Goal: Find contact information: Find contact information

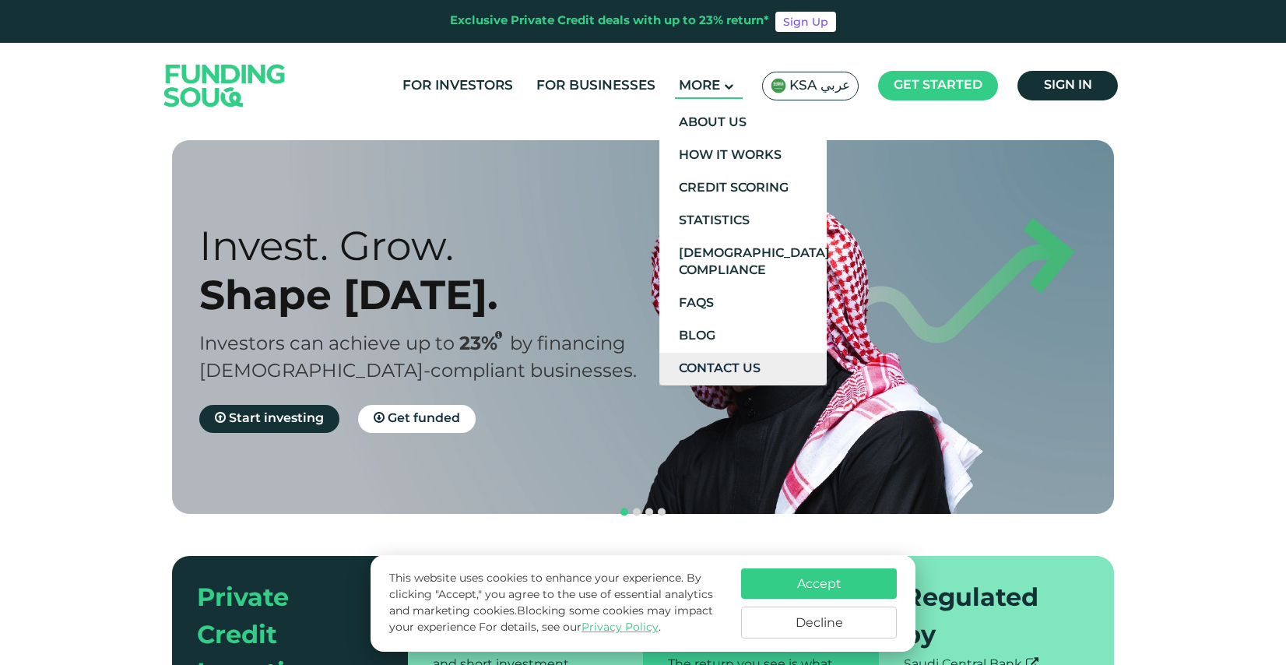
click at [717, 358] on link "Contact Us" at bounding box center [743, 369] width 167 height 33
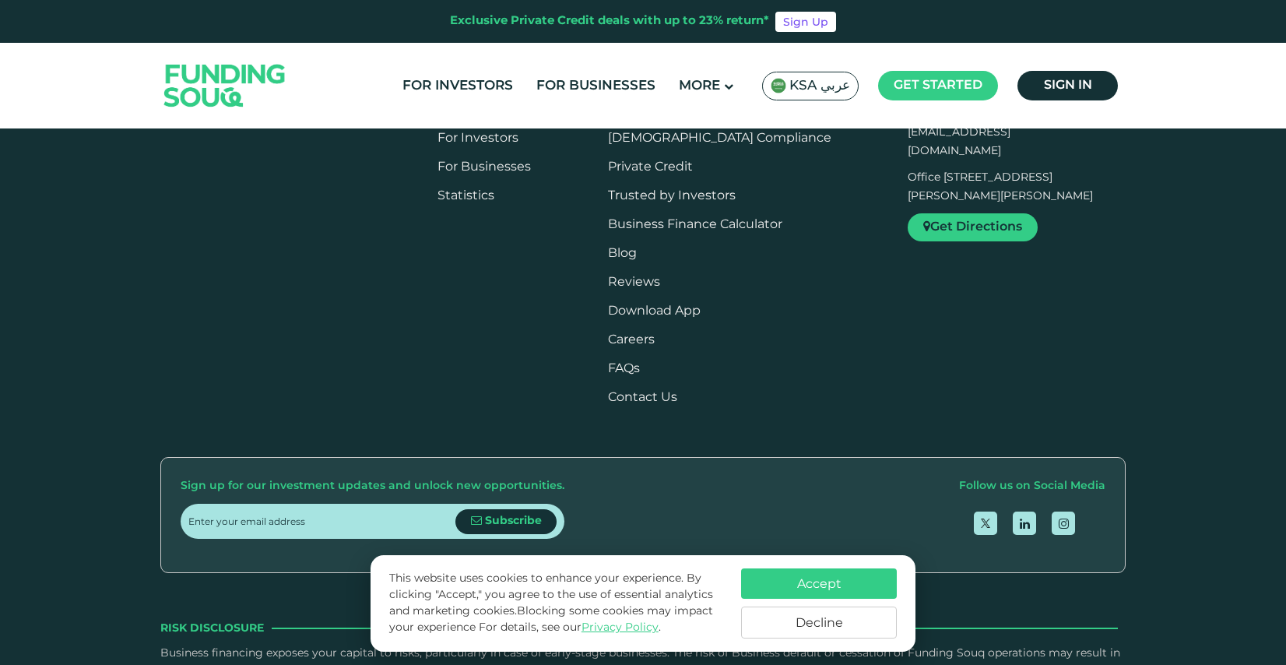
scroll to position [1063, 0]
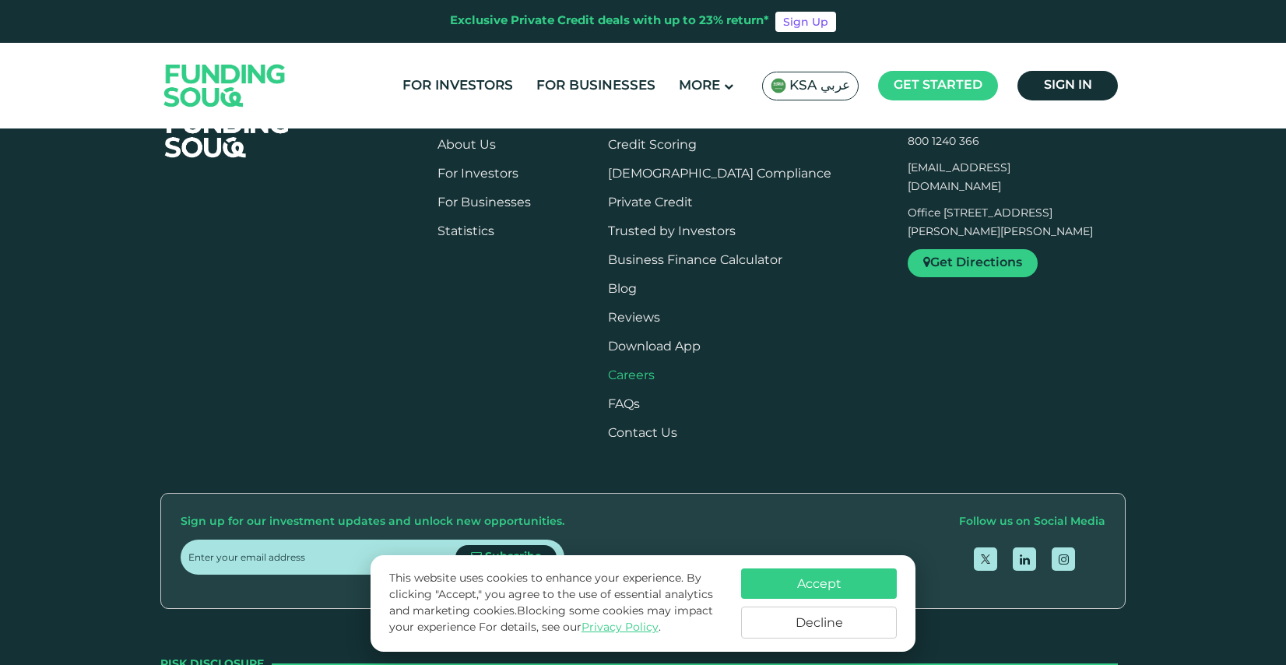
click at [655, 376] on span "Careers" at bounding box center [631, 376] width 47 height 12
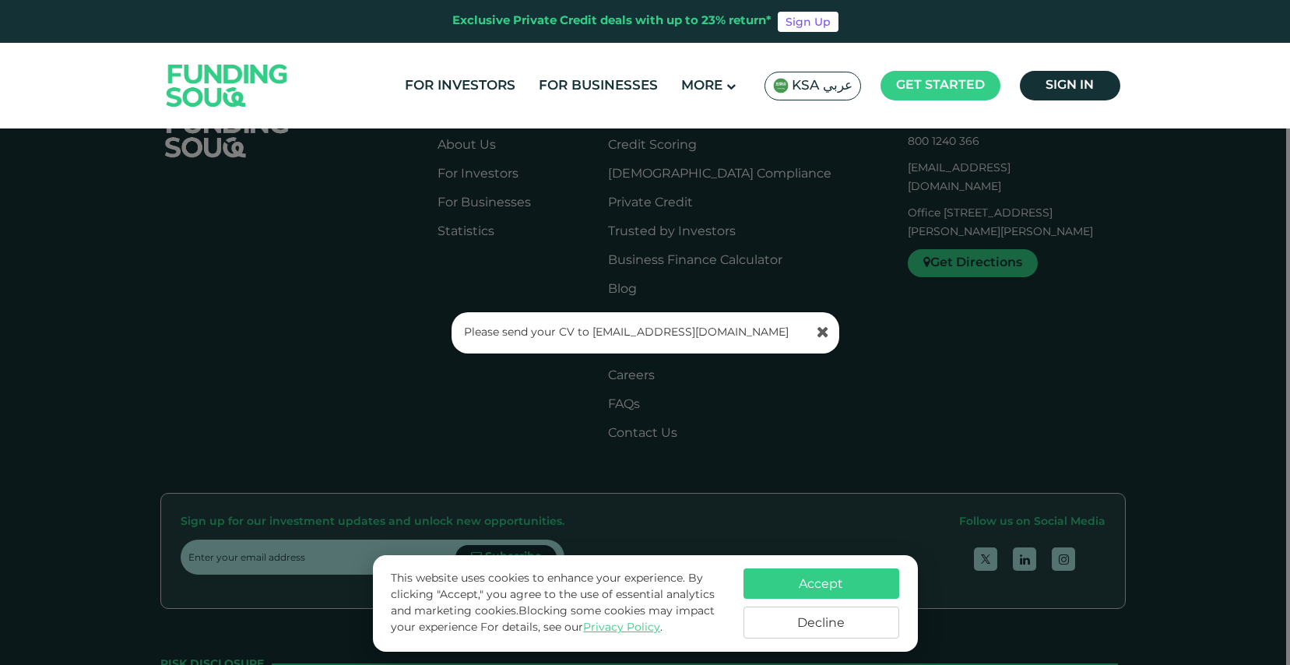
click at [621, 333] on link "[EMAIL_ADDRESS][DOMAIN_NAME]" at bounding box center [691, 332] width 196 height 11
click at [889, 311] on div "Please send your CV to support@fundingsouq.com" at bounding box center [645, 332] width 1290 height 665
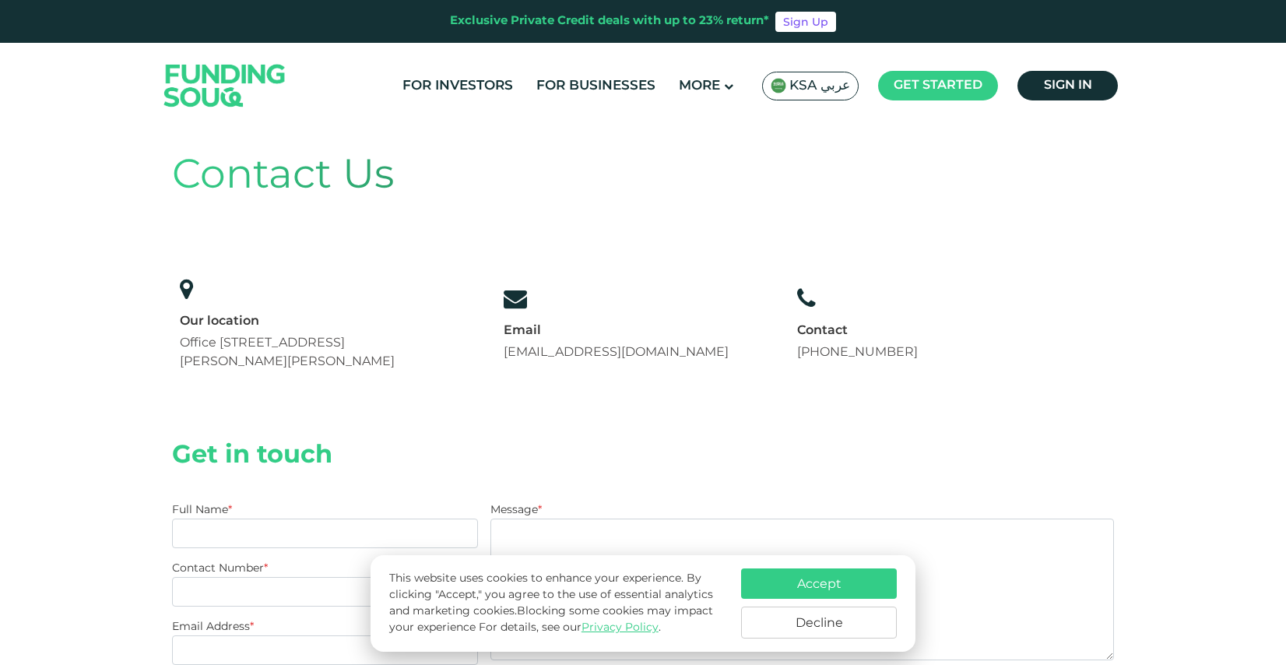
scroll to position [0, 0]
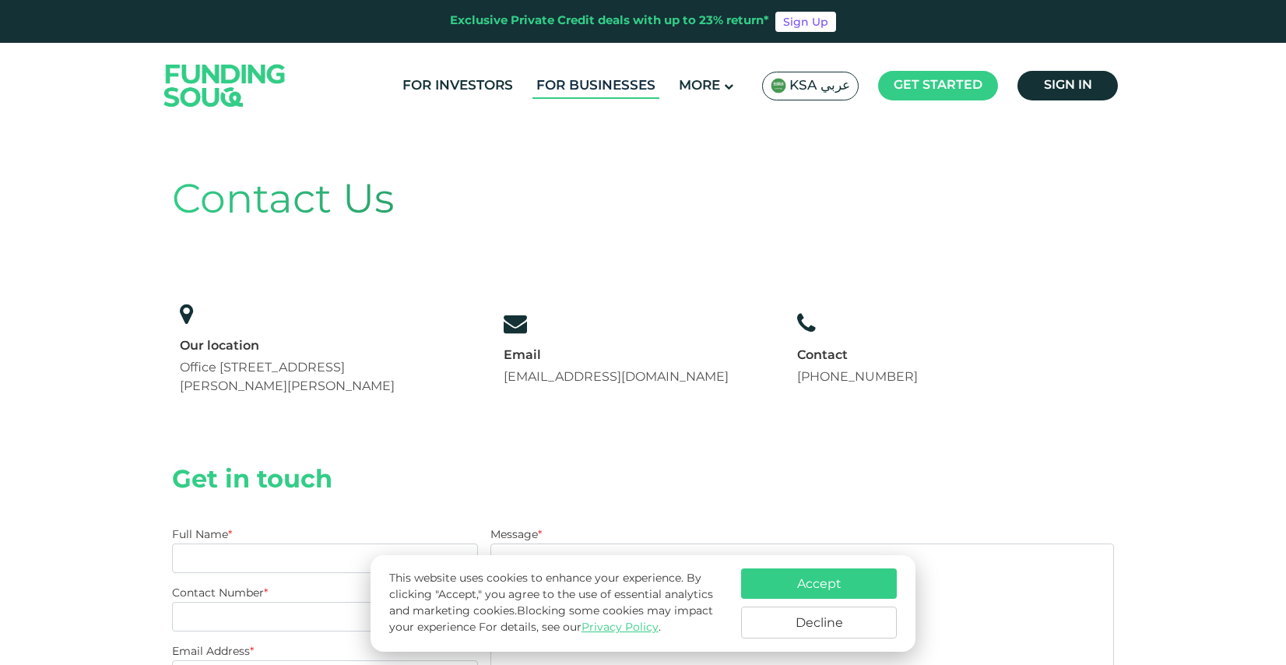
click at [579, 86] on link "For Businesses" at bounding box center [596, 86] width 127 height 26
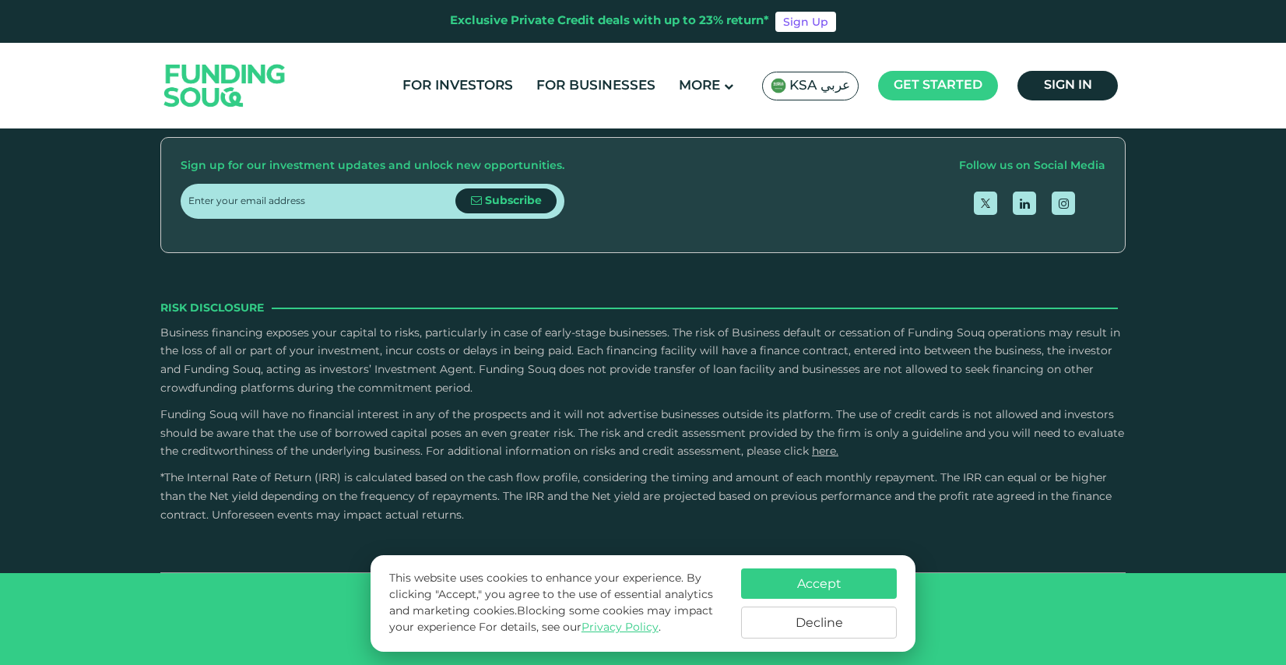
scroll to position [3155, 0]
click at [498, 85] on link "For Investors" at bounding box center [458, 86] width 118 height 26
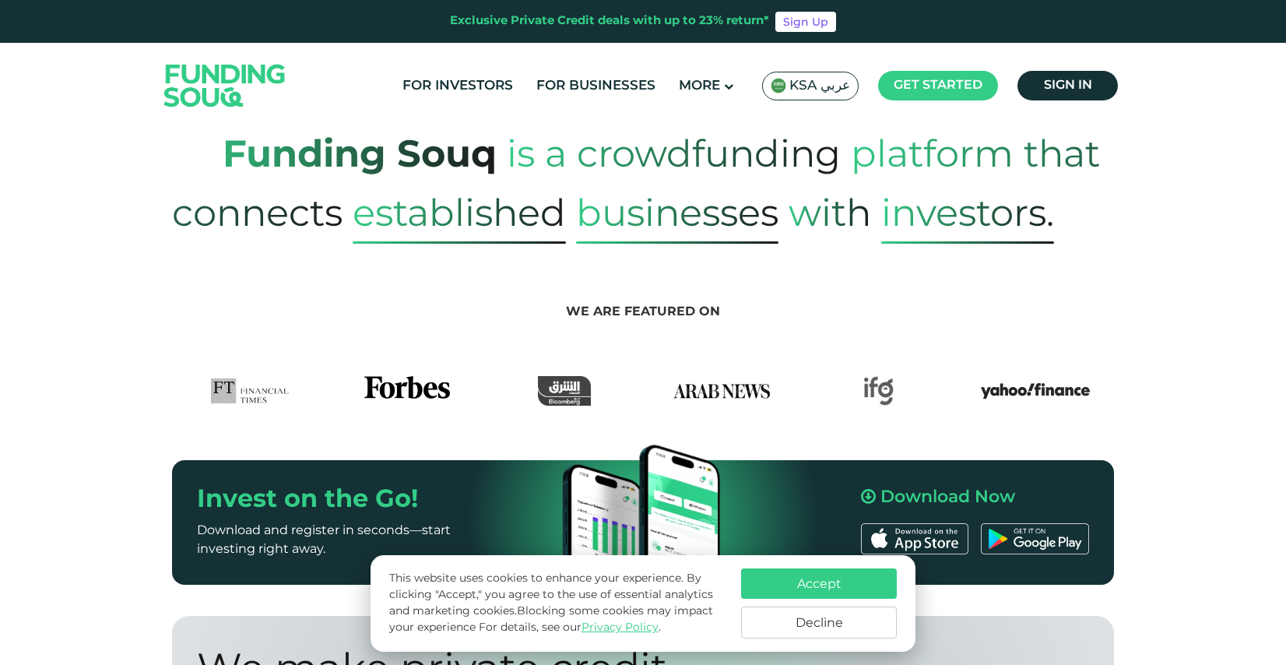
scroll to position [731, 0]
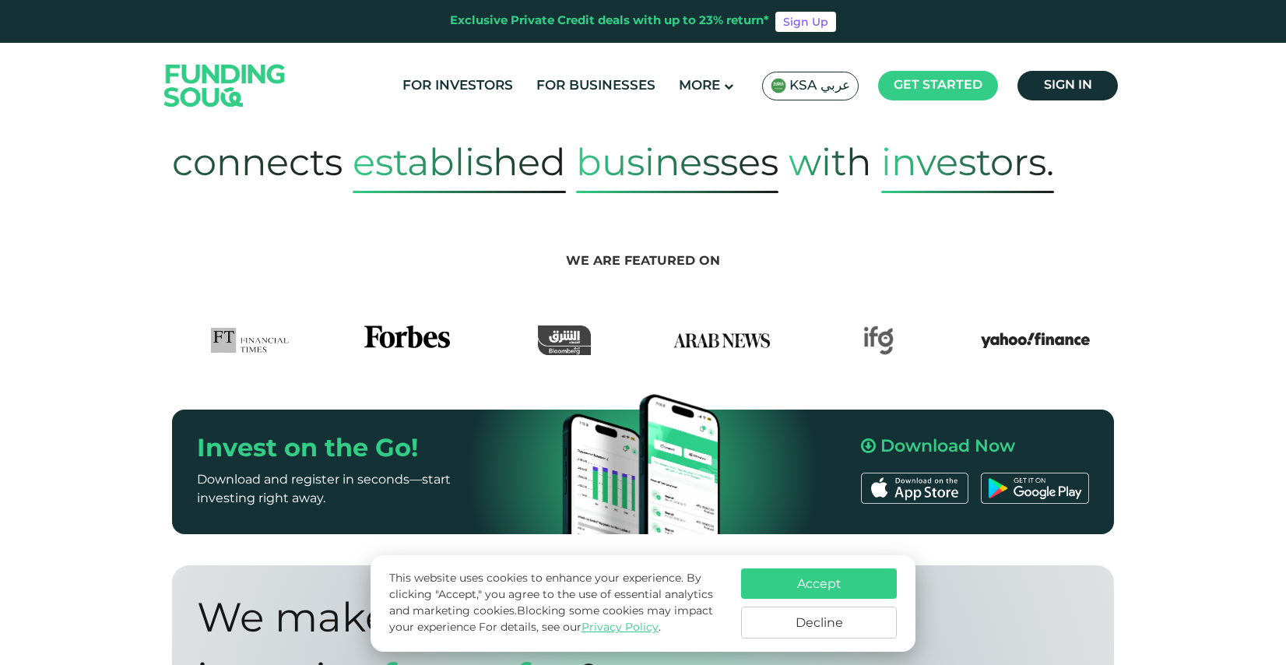
click at [446, 212] on section "We are featured on" at bounding box center [643, 274] width 1286 height 162
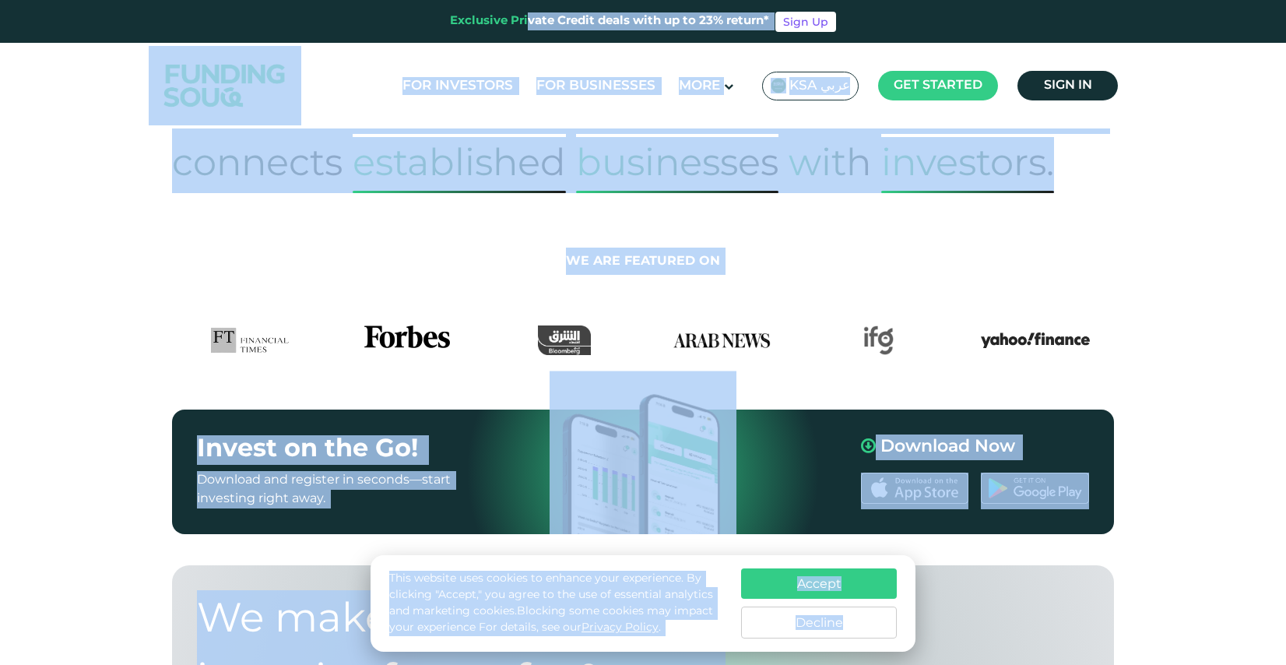
copy body "Exclusive Private Credit deals with up to 23% return* Sign Up For Investors For…"
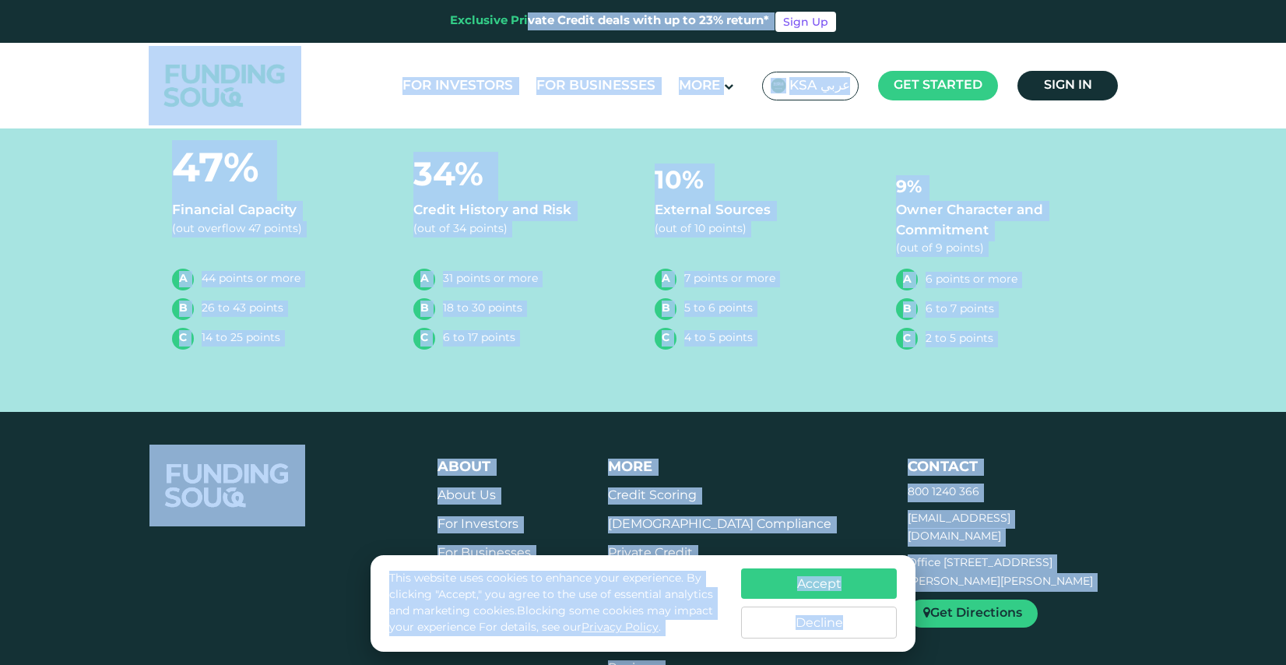
scroll to position [5041, 0]
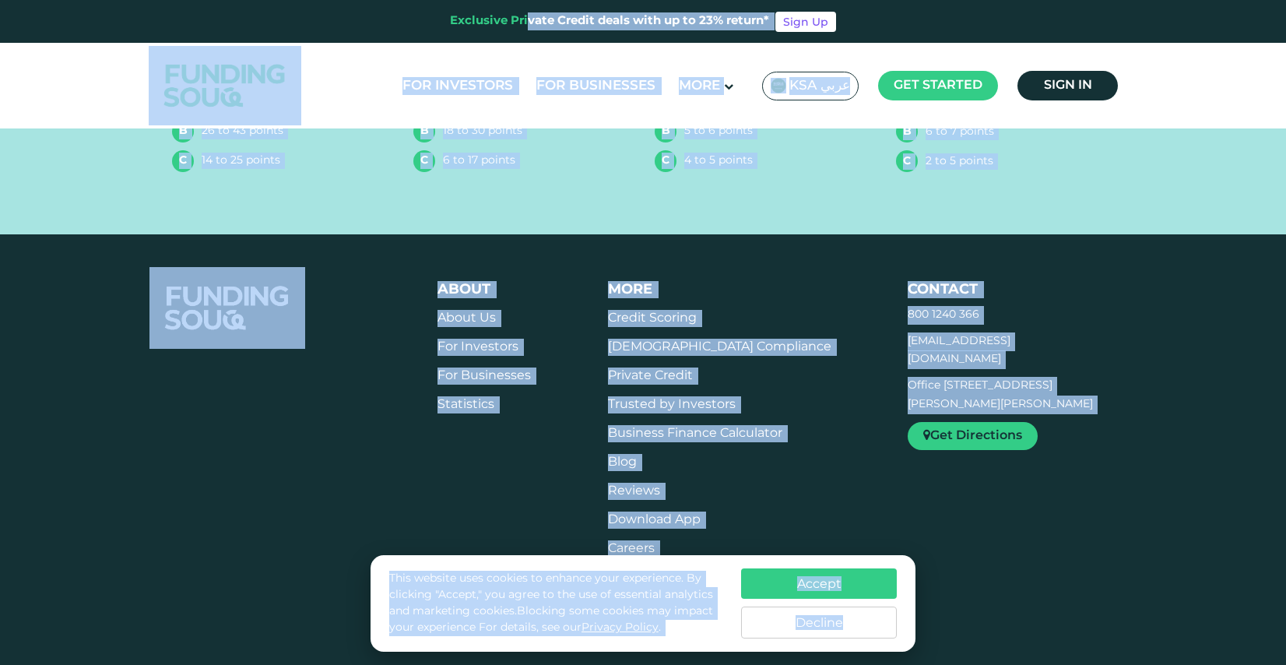
click at [844, 480] on div "About About Us For Investors For Businesses Statistics" at bounding box center [782, 454] width 688 height 346
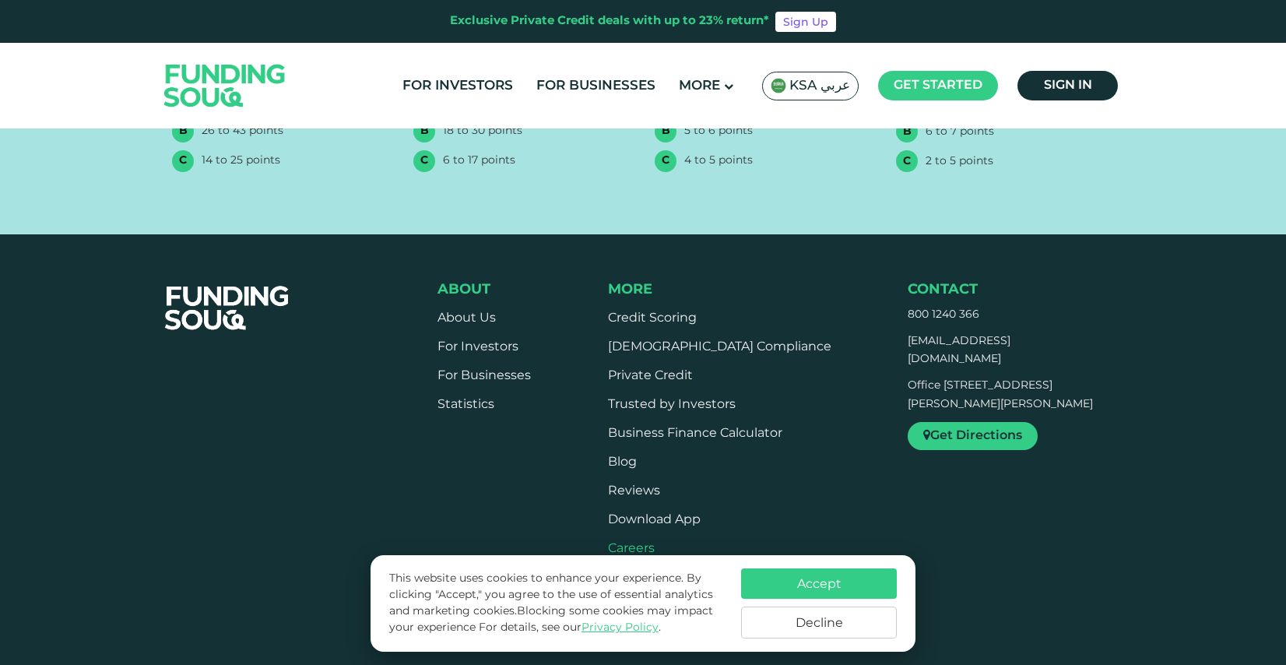
click at [653, 543] on span "Careers" at bounding box center [631, 549] width 47 height 12
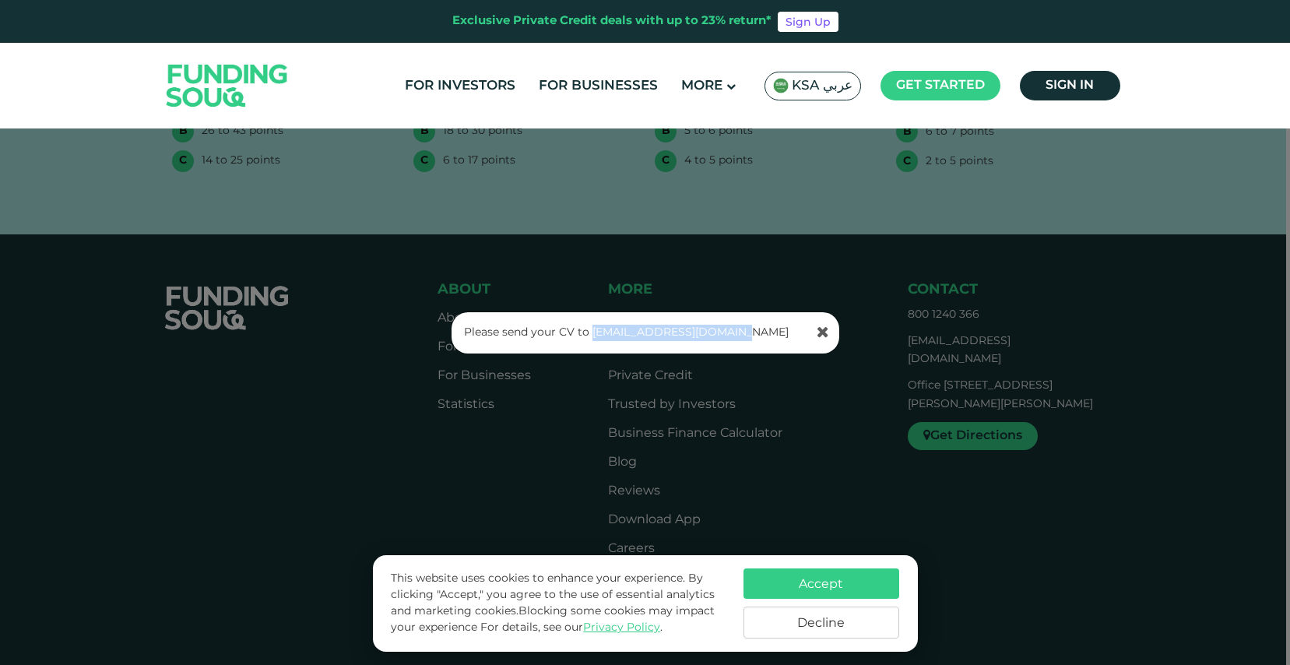
drag, startPoint x: 758, startPoint y: 328, endPoint x: 591, endPoint y: 329, distance: 167.4
click at [591, 329] on p "Please send your CV to support@fundingsouq.com" at bounding box center [646, 333] width 364 height 16
copy link "[EMAIL_ADDRESS][DOMAIN_NAME]"
click at [465, 253] on div "Please send your CV to support@fundingsouq.com" at bounding box center [645, 332] width 1290 height 665
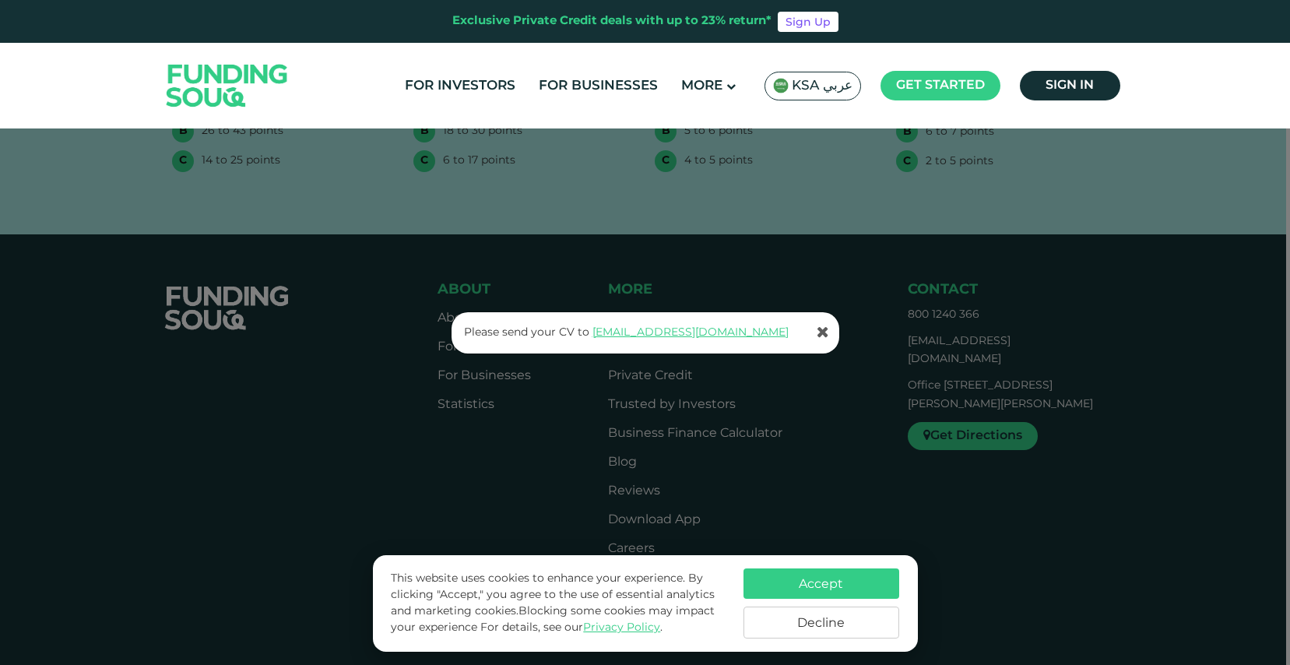
click at [630, 255] on div "Please send your CV to support@fundingsouq.com" at bounding box center [645, 332] width 1290 height 665
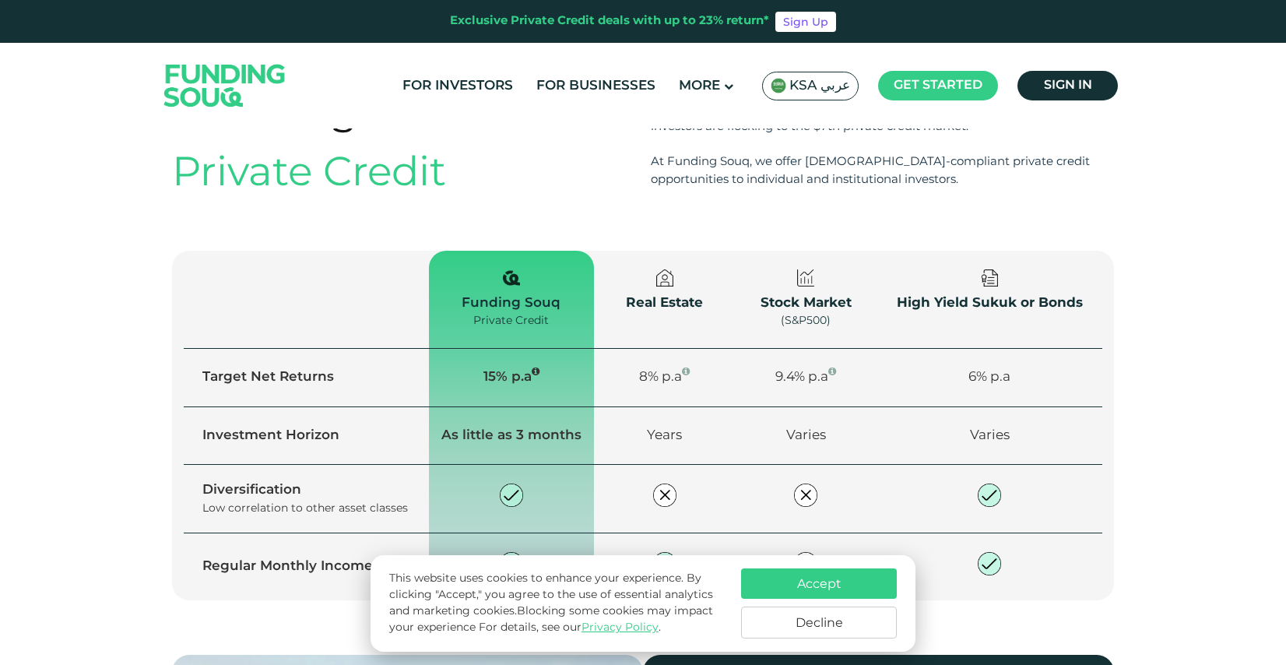
scroll to position [1677, 0]
